Goal: Task Accomplishment & Management: Complete application form

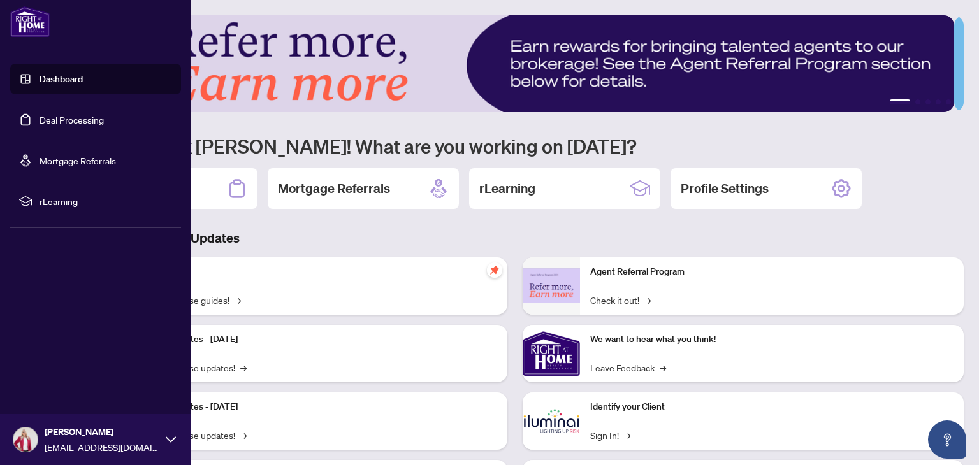
click at [60, 120] on link "Deal Processing" at bounding box center [72, 119] width 64 height 11
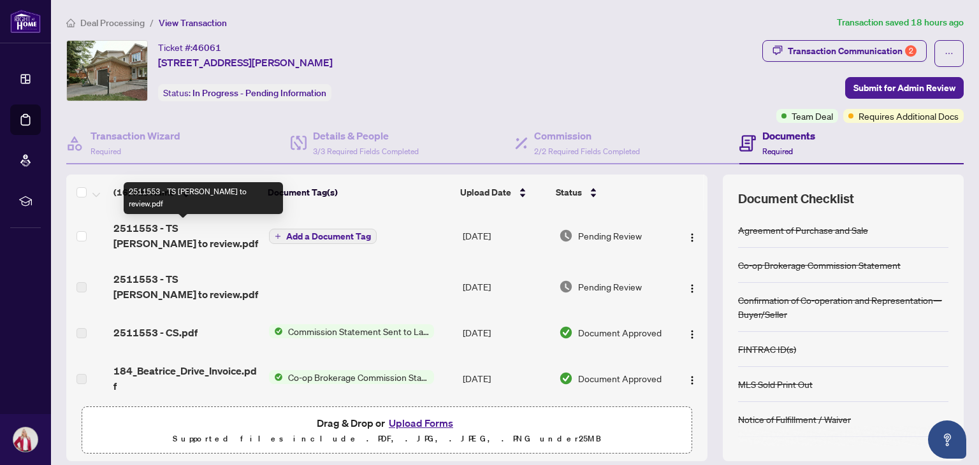
click at [202, 225] on span "2511553 - TS [PERSON_NAME] to review.pdf" at bounding box center [185, 235] width 145 height 31
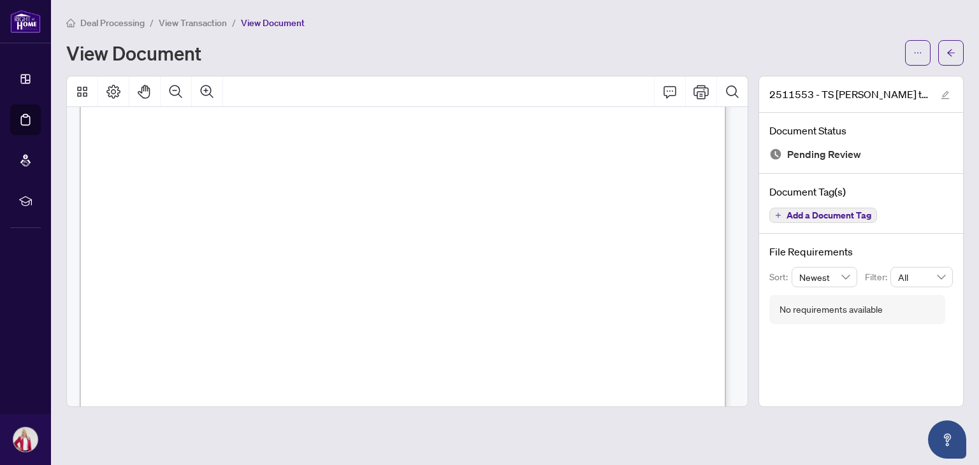
scroll to position [243, 0]
click at [915, 52] on icon "ellipsis" at bounding box center [917, 52] width 9 height 9
click at [833, 77] on span "Download" at bounding box center [871, 81] width 97 height 14
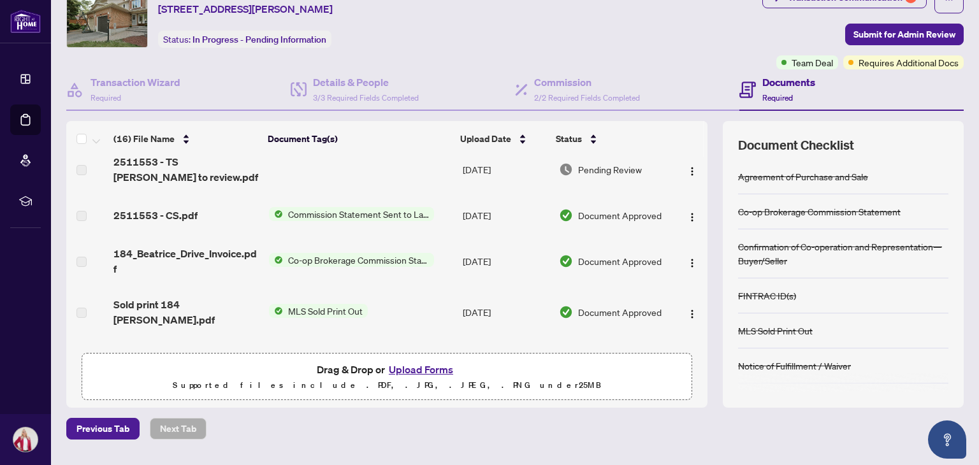
scroll to position [87, 0]
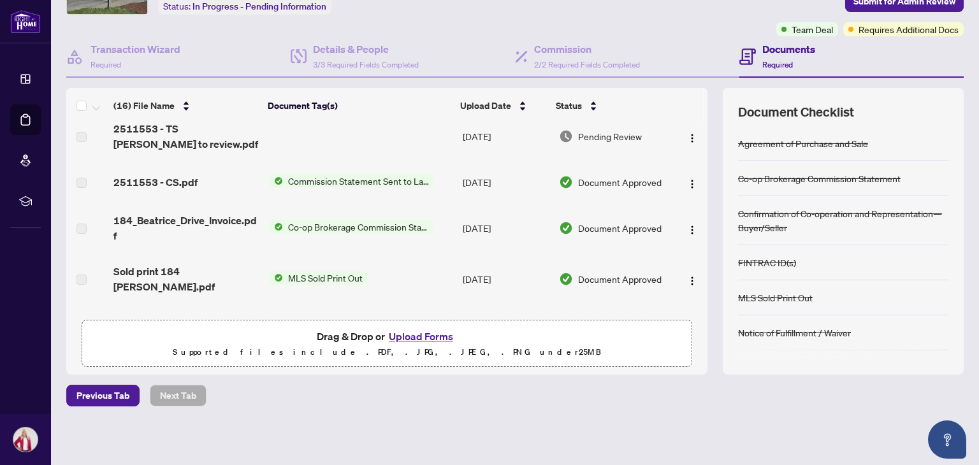
click at [405, 340] on button "Upload Forms" at bounding box center [421, 336] width 72 height 17
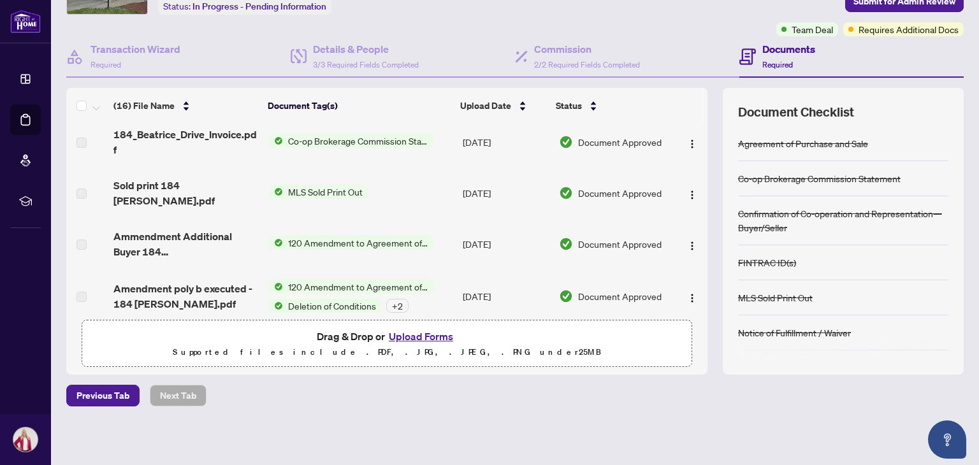
scroll to position [255, 0]
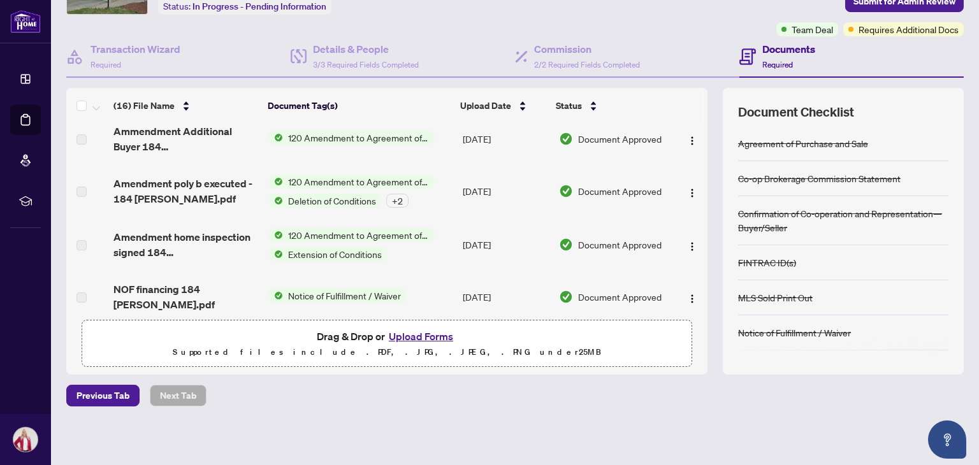
click at [405, 330] on button "Upload Forms" at bounding box center [421, 336] width 72 height 17
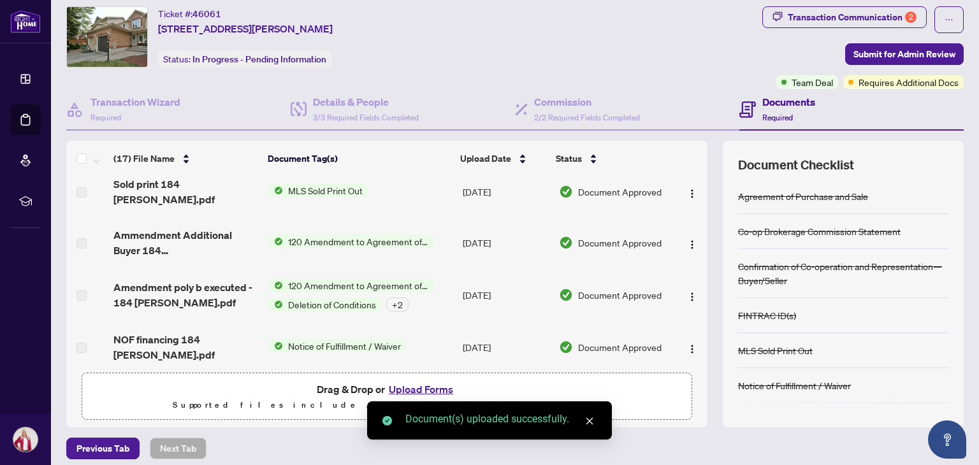
scroll to position [0, 0]
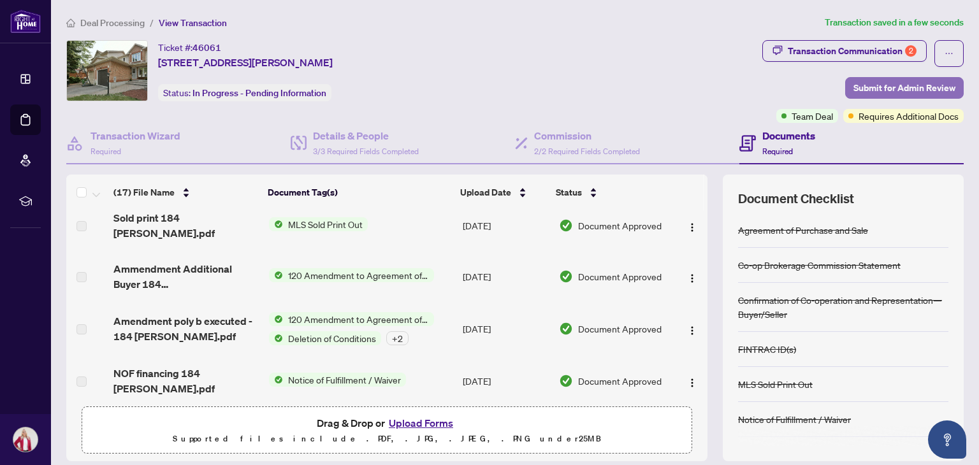
click at [879, 90] on span "Submit for Admin Review" at bounding box center [904, 88] width 102 height 20
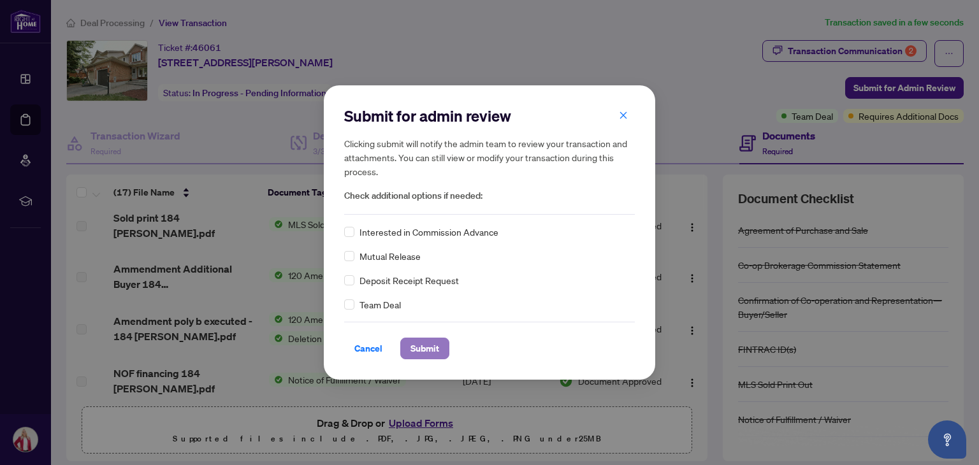
click at [423, 348] on span "Submit" at bounding box center [424, 348] width 29 height 20
